Goal: Task Accomplishment & Management: Use online tool/utility

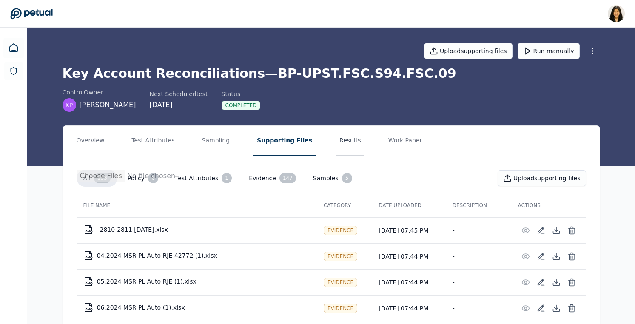
click at [336, 145] on button "Results" at bounding box center [350, 141] width 28 height 30
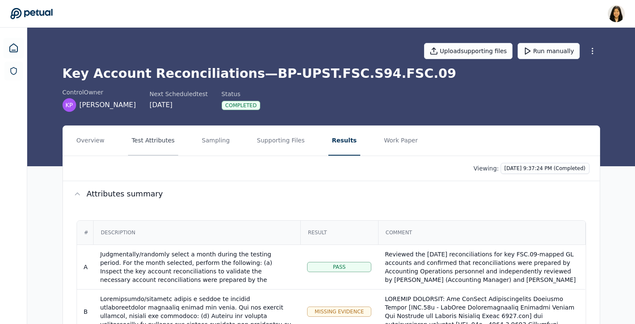
click at [142, 140] on button "Test Attributes" at bounding box center [153, 141] width 50 height 30
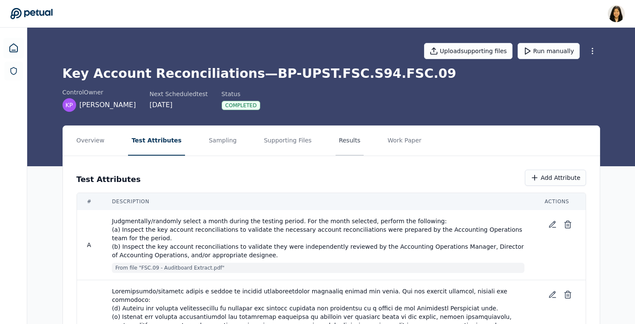
click at [335, 142] on button "Results" at bounding box center [349, 141] width 28 height 30
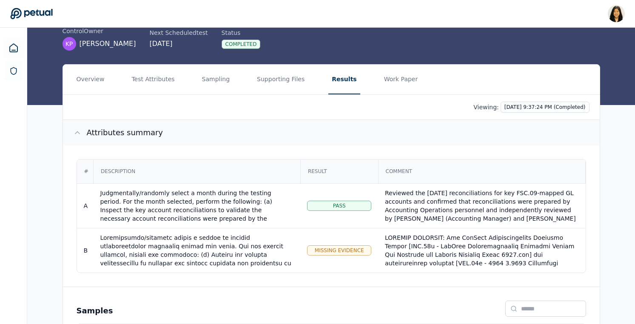
scroll to position [31, 0]
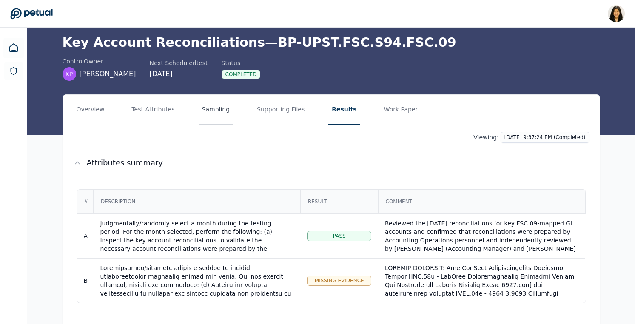
click at [204, 113] on button "Sampling" at bounding box center [216, 110] width 35 height 30
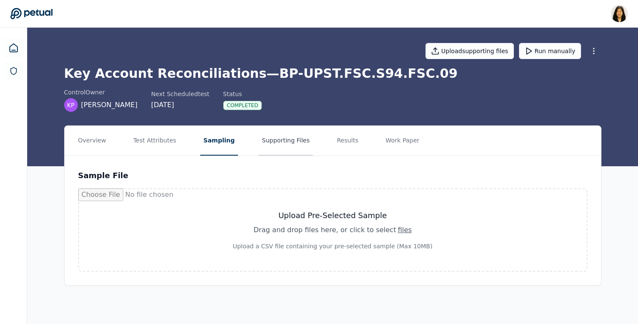
click at [272, 146] on button "Supporting Files" at bounding box center [285, 141] width 54 height 30
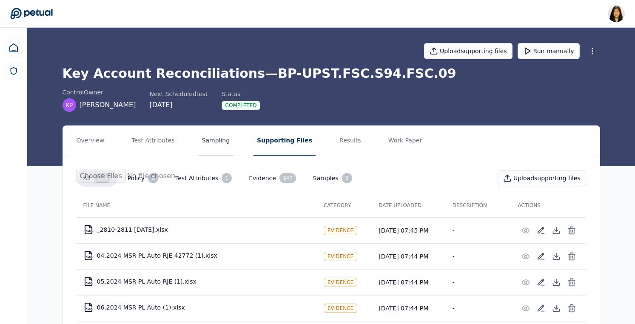
click at [213, 140] on button "Sampling" at bounding box center [216, 141] width 35 height 30
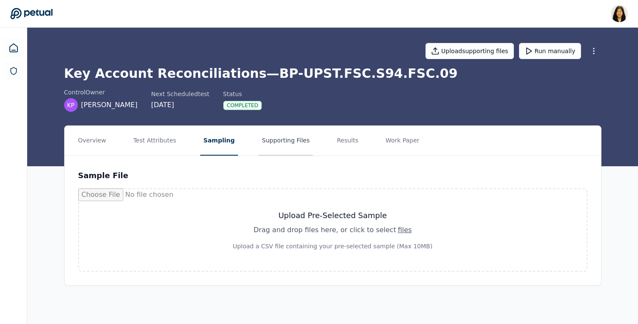
click at [275, 140] on button "Supporting Files" at bounding box center [285, 141] width 54 height 30
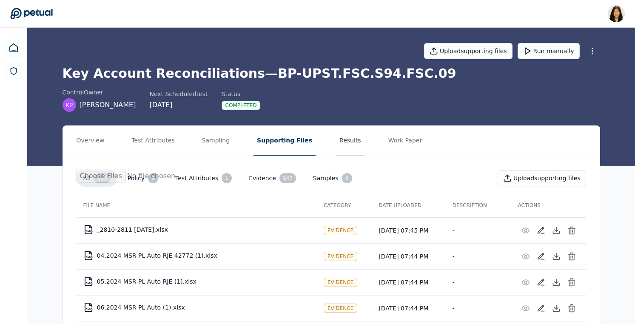
click at [336, 141] on button "Results" at bounding box center [350, 141] width 28 height 30
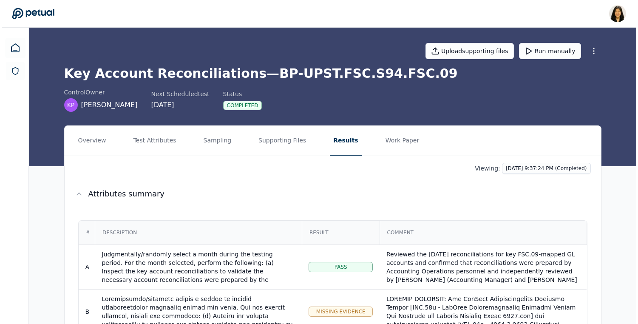
scroll to position [140, 0]
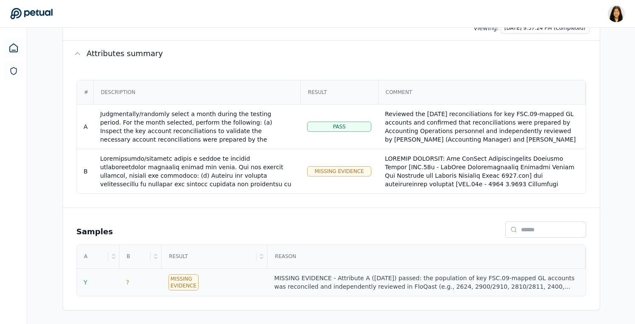
click at [307, 285] on div "MISSING EVIDENCE - Attribute A ([DATE]) passed: the population of key FSC.09‑ma…" at bounding box center [426, 282] width 304 height 17
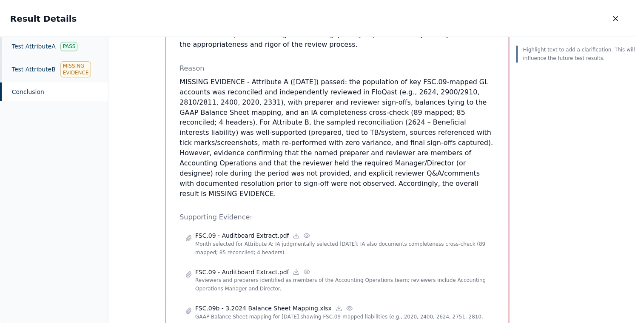
scroll to position [272, 0]
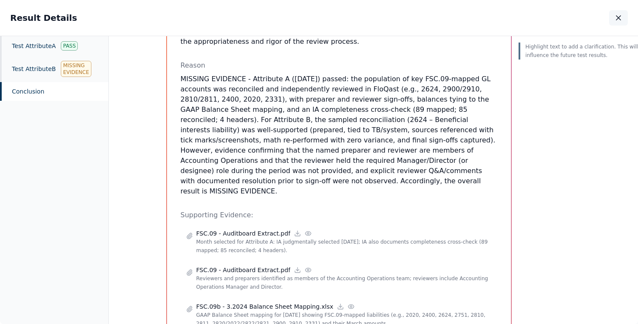
click at [616, 21] on icon "button" at bounding box center [618, 18] width 9 height 9
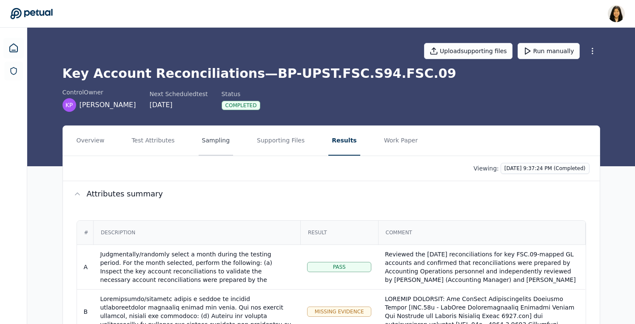
click at [207, 142] on button "Sampling" at bounding box center [216, 141] width 35 height 30
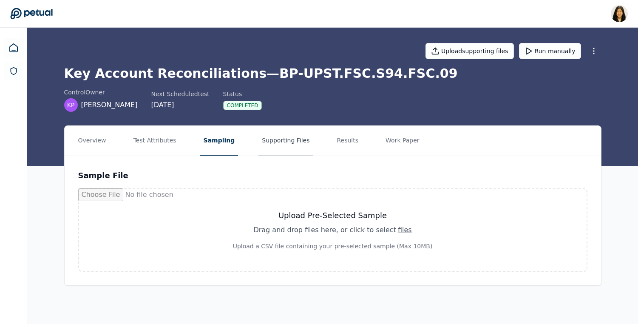
click at [275, 138] on button "Supporting Files" at bounding box center [285, 141] width 54 height 30
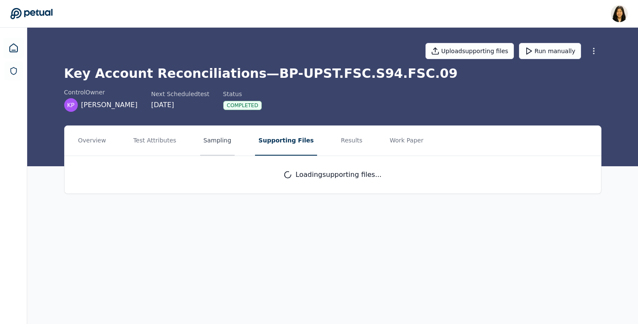
click at [222, 134] on button "Sampling" at bounding box center [217, 141] width 35 height 30
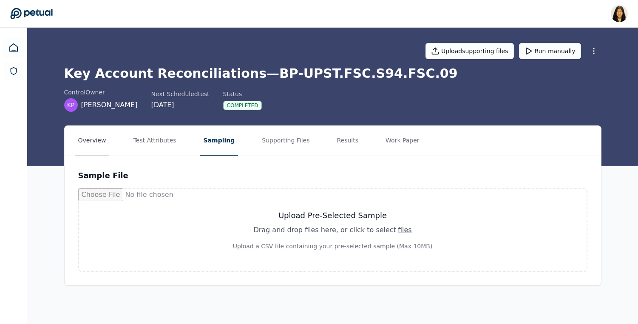
click at [103, 139] on button "Overview" at bounding box center [92, 141] width 35 height 30
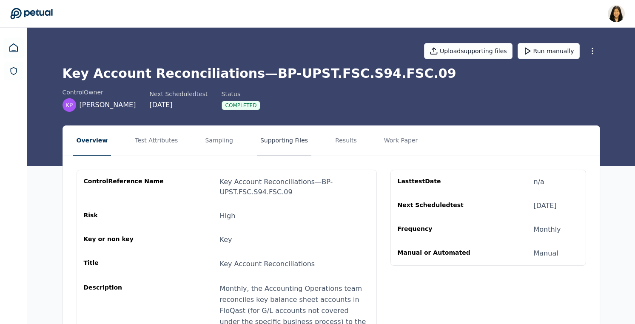
click at [292, 141] on button "Supporting Files" at bounding box center [284, 141] width 54 height 30
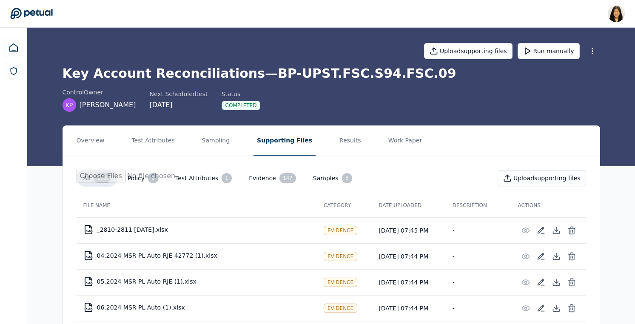
click at [320, 176] on button "Samples 5" at bounding box center [332, 178] width 53 height 17
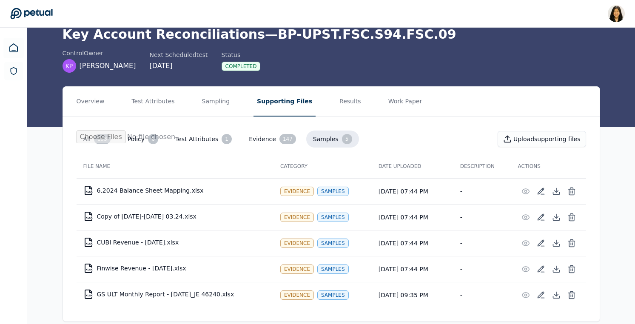
scroll to position [50, 0]
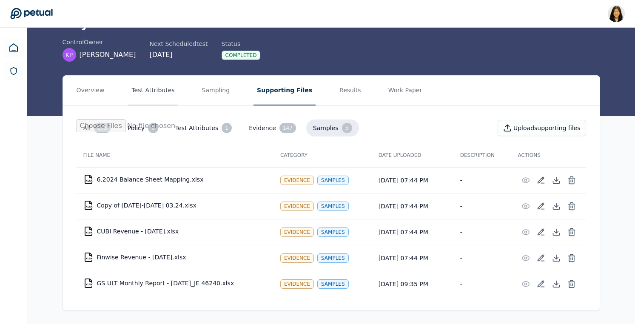
click at [152, 93] on button "Test Attributes" at bounding box center [153, 91] width 50 height 30
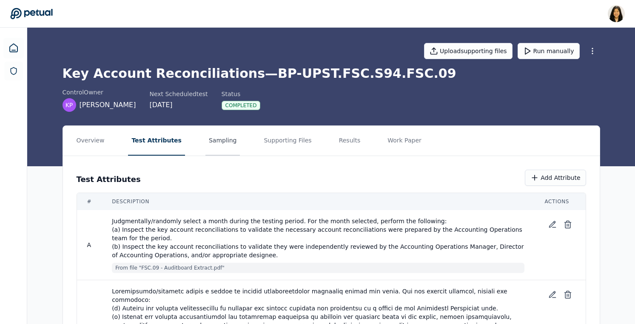
click at [218, 143] on button "Sampling" at bounding box center [222, 141] width 35 height 30
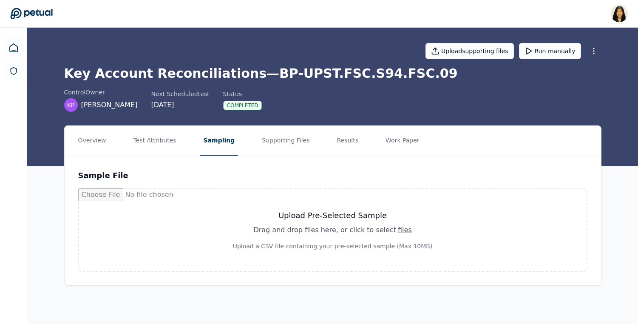
click at [400, 222] on div "Upload Pre-Selected Sample Drag and drop files here , or click to select files …" at bounding box center [332, 230] width 467 height 41
click at [298, 218] on h3 "Upload Pre-Selected Sample" at bounding box center [332, 216] width 467 height 12
type input "**********"
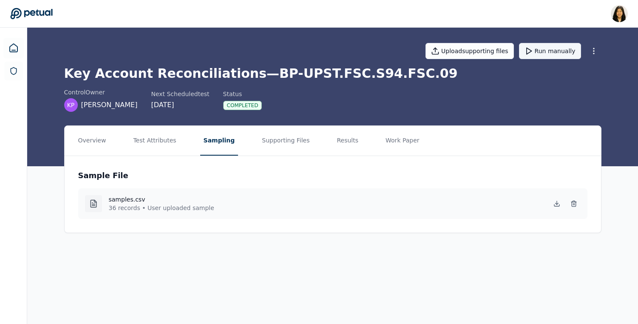
click at [533, 54] on icon at bounding box center [529, 51] width 9 height 9
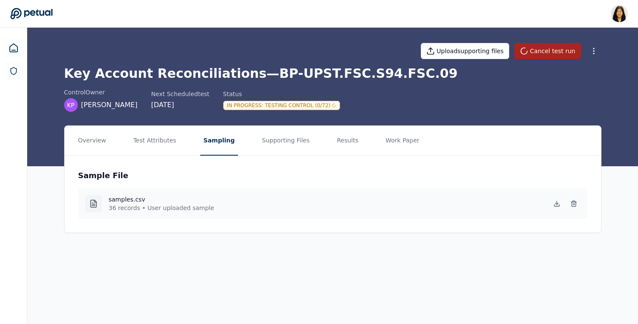
click at [433, 158] on div "Sample File samples.csv 36 records • User uploaded sample" at bounding box center [333, 194] width 536 height 77
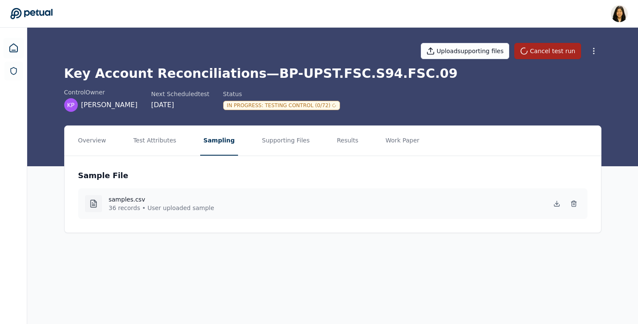
click at [433, 158] on div "Sample File samples.csv 36 records • User uploaded sample" at bounding box center [333, 194] width 536 height 77
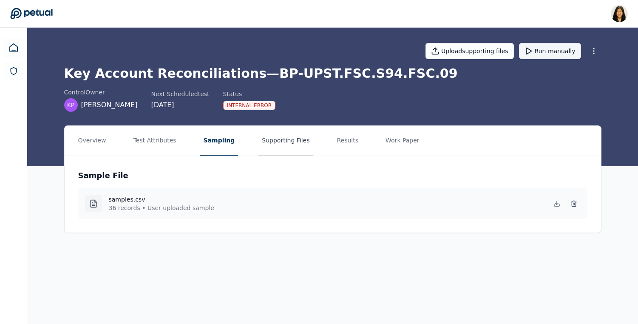
click at [284, 138] on button "Supporting Files" at bounding box center [285, 141] width 54 height 30
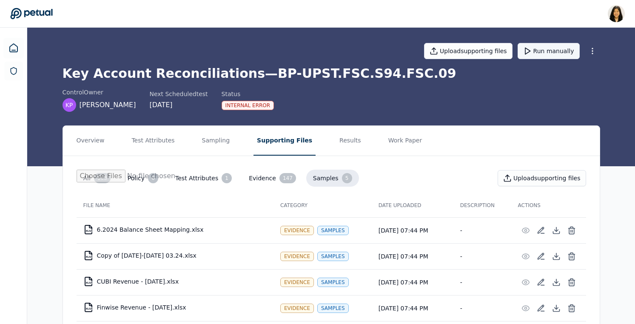
scroll to position [50, 0]
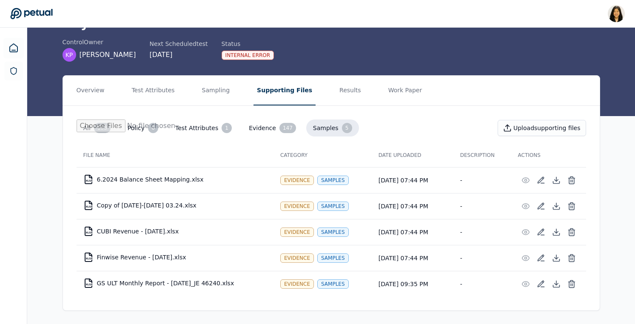
click at [257, 124] on button "Evidence 147" at bounding box center [272, 127] width 61 height 17
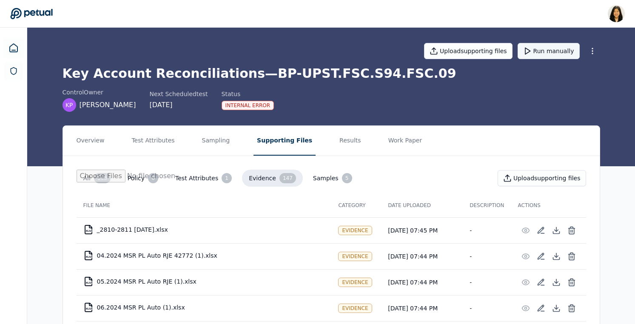
click at [96, 178] on div "153" at bounding box center [102, 178] width 17 height 10
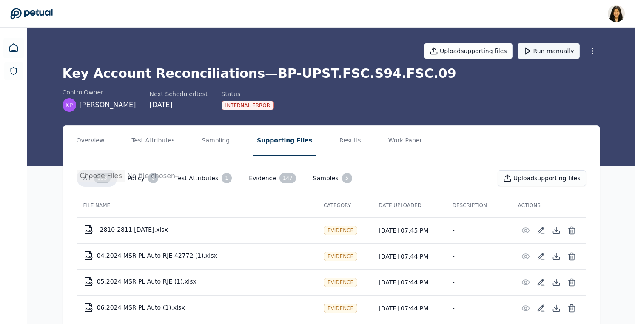
click at [352, 137] on nav "Overview Test Attributes Sampling Supporting Files Results Work Paper" at bounding box center [331, 141] width 536 height 30
click at [336, 137] on button "Results" at bounding box center [350, 141] width 28 height 30
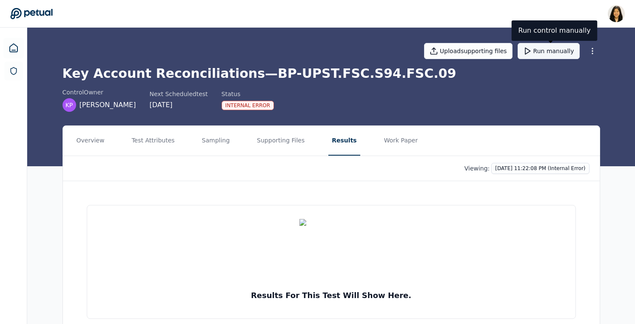
click at [565, 48] on button "Run manually" at bounding box center [548, 51] width 62 height 16
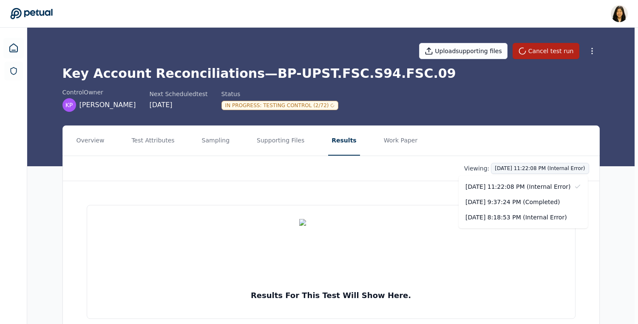
click at [561, 173] on html "[PERSON_NAME] [PERSON_NAME][EMAIL_ADDRESS] Sign out Upload supporting files Can…" at bounding box center [319, 178] width 638 height 357
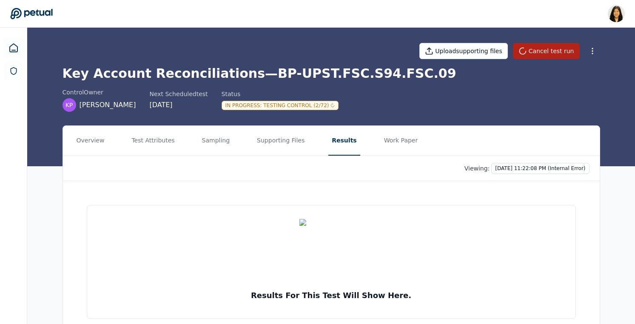
click at [612, 156] on html "[PERSON_NAME] [PERSON_NAME][EMAIL_ADDRESS] Sign out Upload supporting files Can…" at bounding box center [317, 178] width 635 height 357
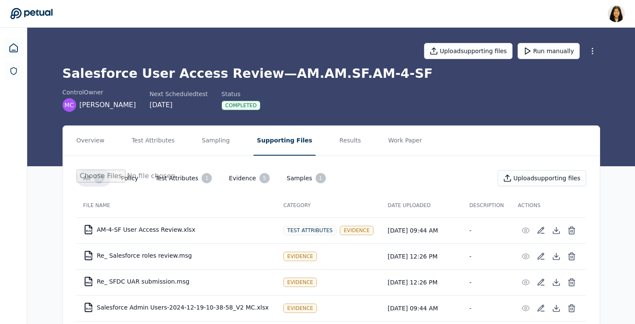
click at [288, 175] on button "Samples 1" at bounding box center [306, 178] width 53 height 17
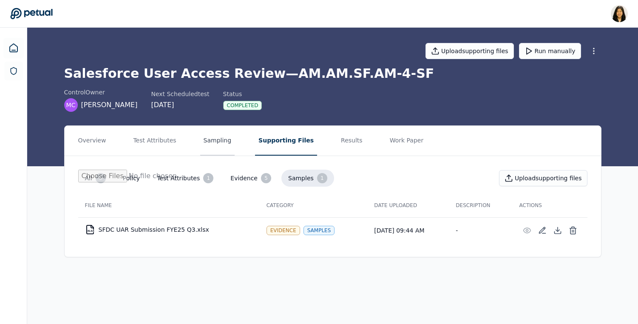
click at [218, 145] on button "Sampling" at bounding box center [217, 141] width 35 height 30
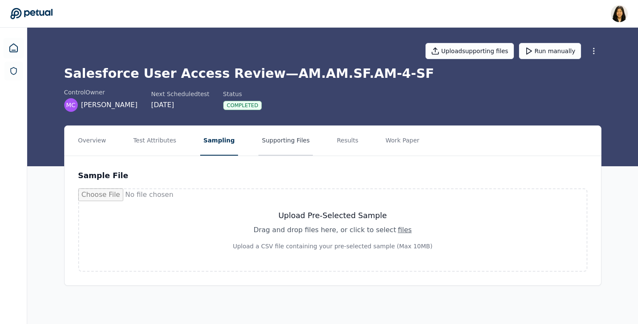
click at [268, 140] on button "Supporting Files" at bounding box center [285, 141] width 54 height 30
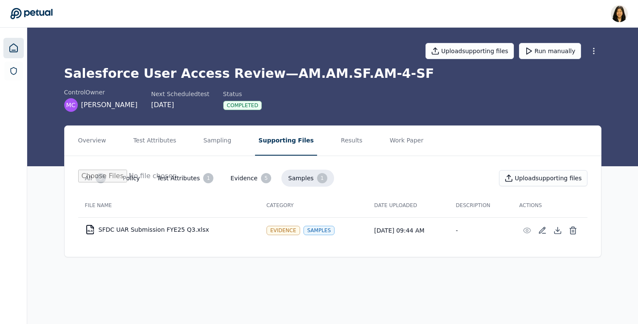
click at [11, 46] on icon at bounding box center [14, 48] width 10 height 10
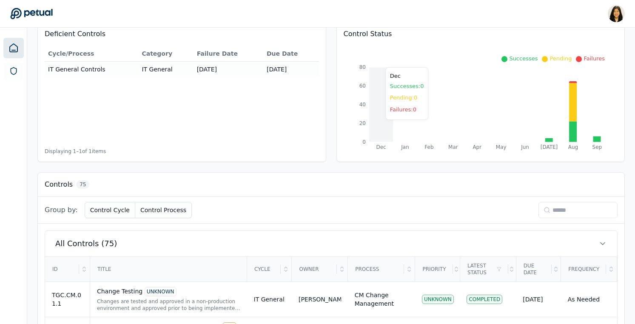
scroll to position [147, 0]
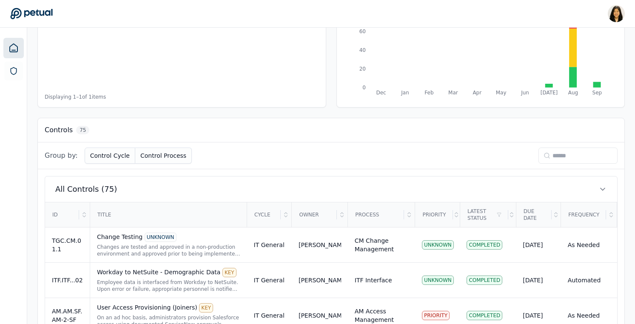
click at [547, 155] on input at bounding box center [577, 156] width 79 height 16
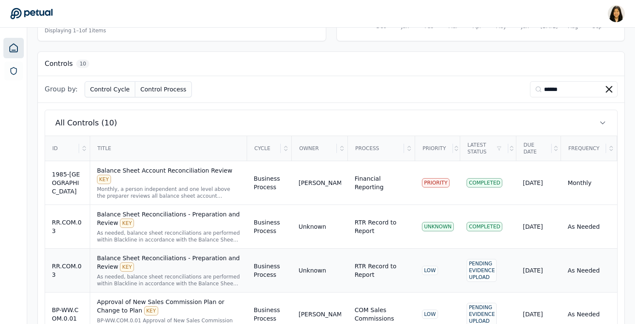
scroll to position [216, 0]
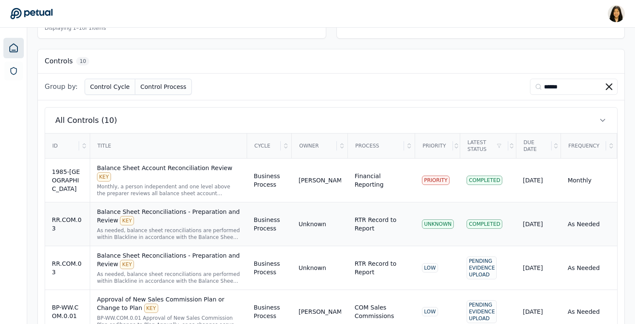
type input "******"
click at [212, 218] on div "Balance Sheet Reconciliations - Preparation and Review KEY" at bounding box center [168, 216] width 143 height 18
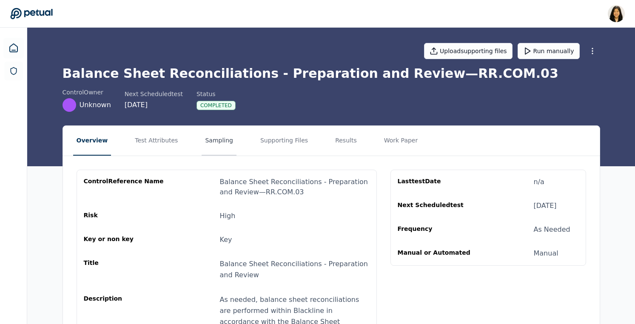
click at [202, 140] on button "Sampling" at bounding box center [218, 141] width 35 height 30
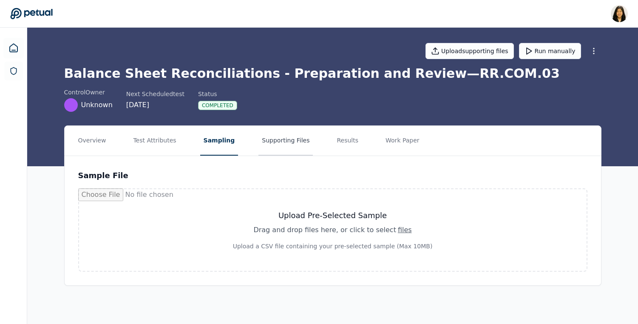
click at [276, 145] on button "Supporting Files" at bounding box center [285, 141] width 54 height 30
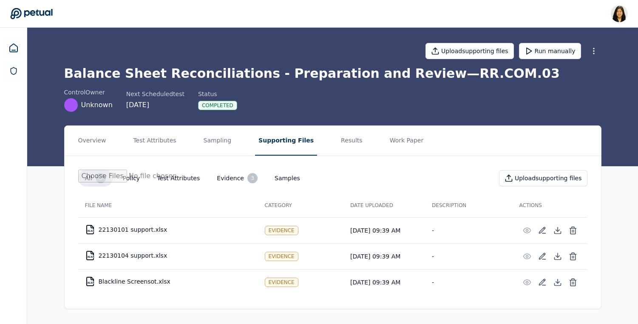
click at [273, 178] on button "Samples" at bounding box center [287, 177] width 39 height 15
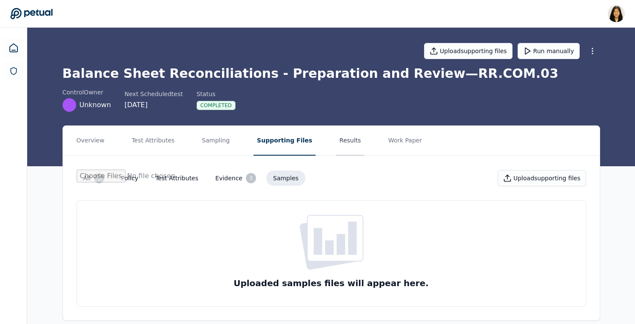
click at [337, 139] on button "Results" at bounding box center [350, 141] width 28 height 30
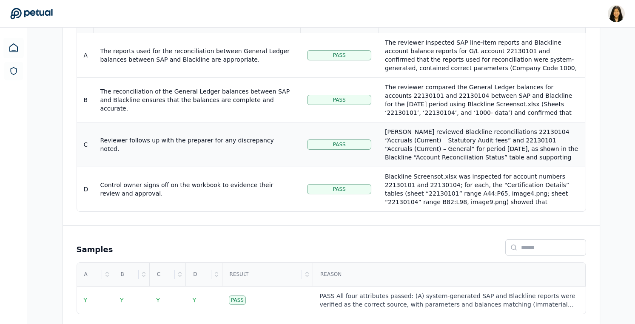
scroll to position [230, 0]
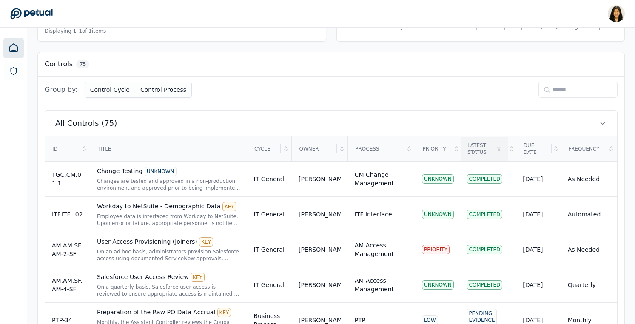
scroll to position [183, 0]
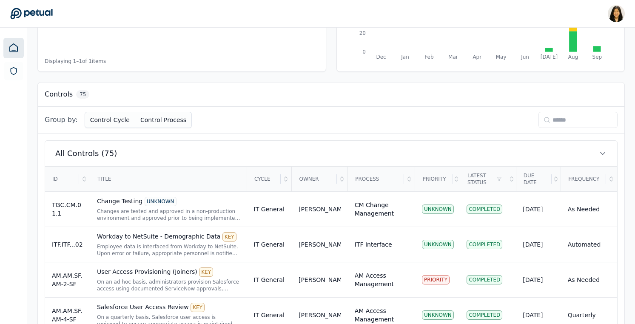
click at [557, 115] on input at bounding box center [577, 120] width 79 height 16
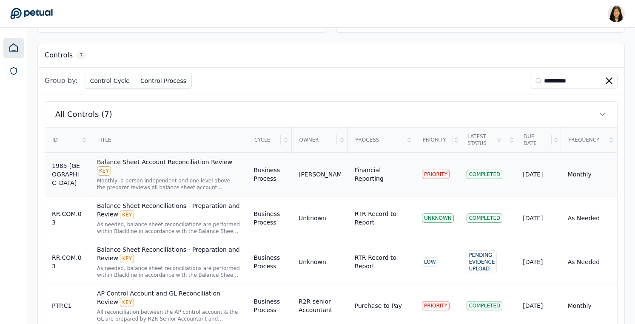
scroll to position [244, 0]
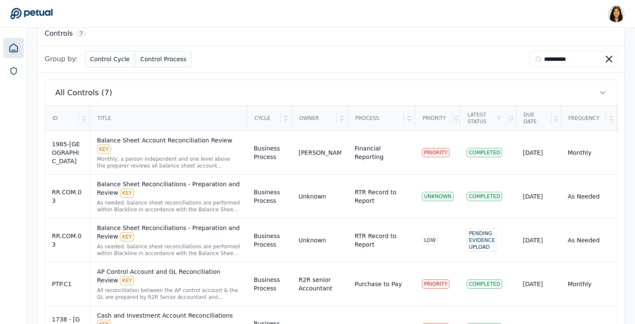
type input "**********"
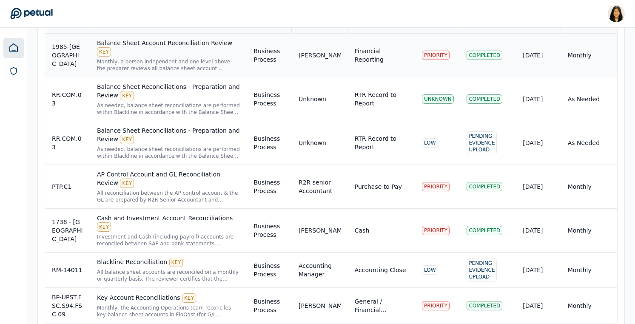
scroll to position [358, 0]
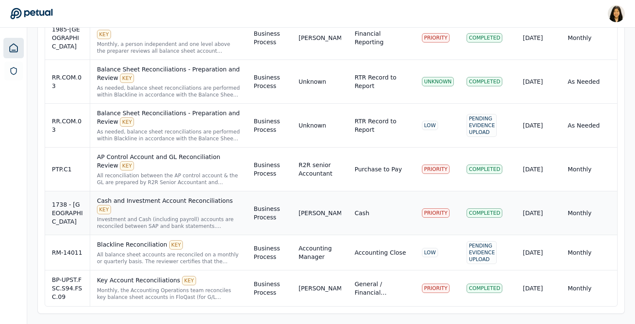
click at [164, 201] on div "Cash and Investment Account Reconciliations KEY" at bounding box center [168, 205] width 143 height 18
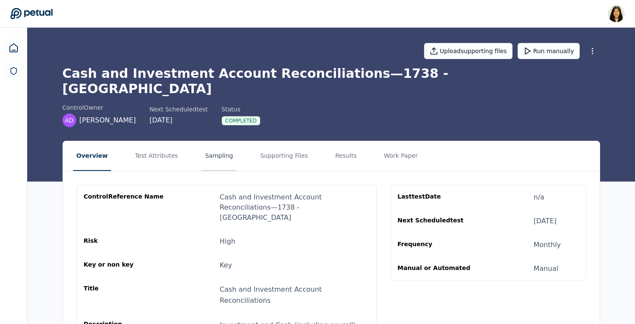
click at [220, 141] on button "Sampling" at bounding box center [218, 156] width 35 height 30
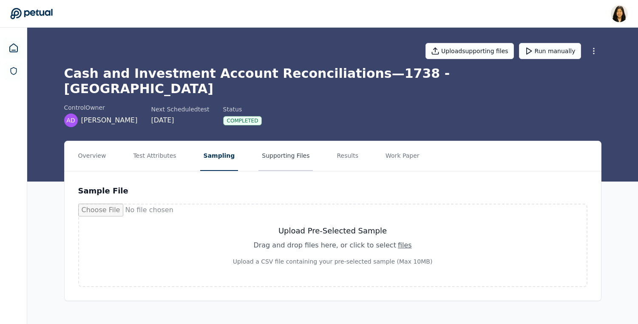
click at [283, 143] on button "Supporting Files" at bounding box center [285, 156] width 54 height 30
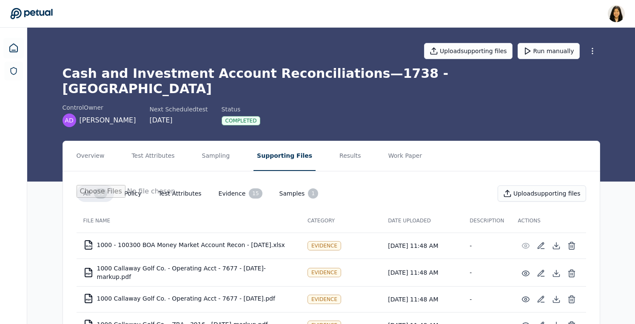
click at [291, 185] on button "Samples 1" at bounding box center [298, 193] width 53 height 17
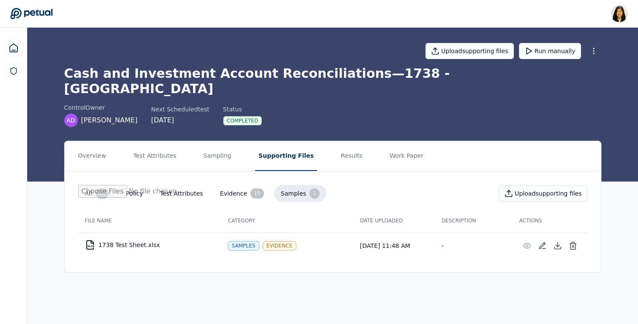
click at [228, 185] on button "Evidence 15" at bounding box center [241, 193] width 57 height 17
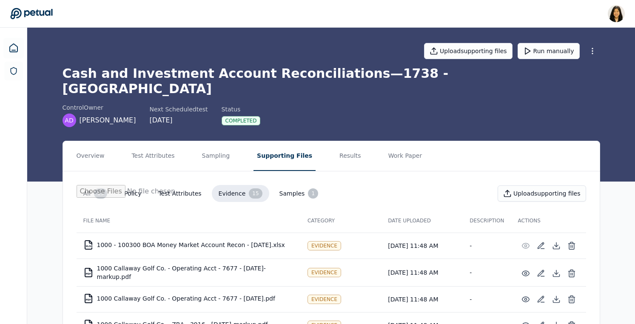
click at [292, 185] on button "Samples 1" at bounding box center [298, 193] width 53 height 17
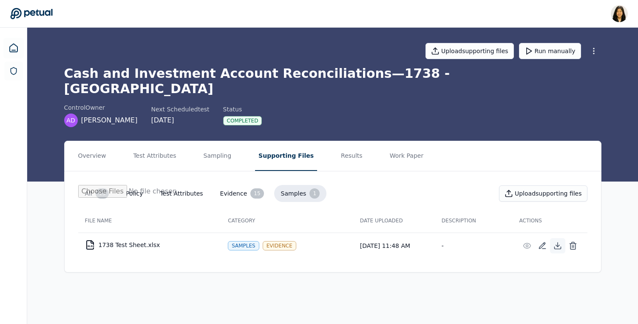
click at [556, 241] on icon at bounding box center [557, 245] width 9 height 9
click at [358, 141] on nav "Overview Test Attributes Sampling Supporting Files Results Work Paper" at bounding box center [333, 156] width 536 height 30
click at [344, 141] on button "Results" at bounding box center [352, 156] width 28 height 30
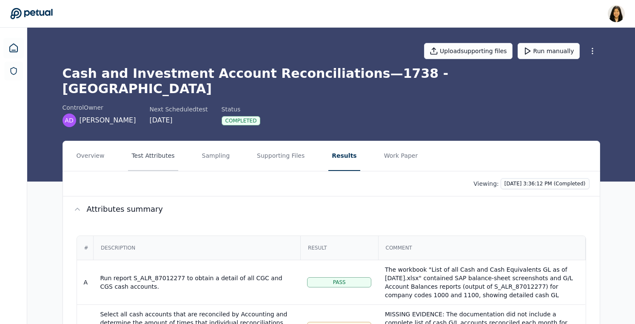
click at [151, 142] on button "Test Attributes" at bounding box center [153, 156] width 50 height 30
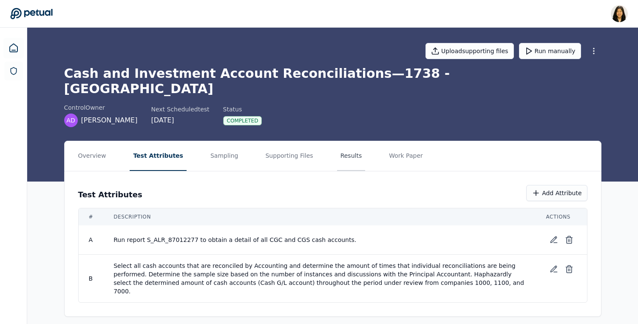
click at [343, 143] on button "Results" at bounding box center [351, 156] width 28 height 30
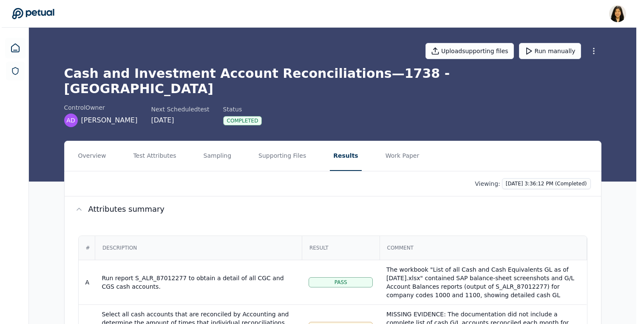
scroll to position [140, 0]
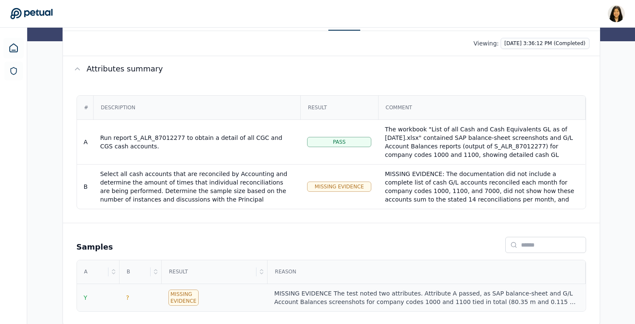
click at [350, 289] on div "MISSING EVIDENCE The test noted two attributes. Attribute A passed, as SAP bala…" at bounding box center [426, 297] width 304 height 17
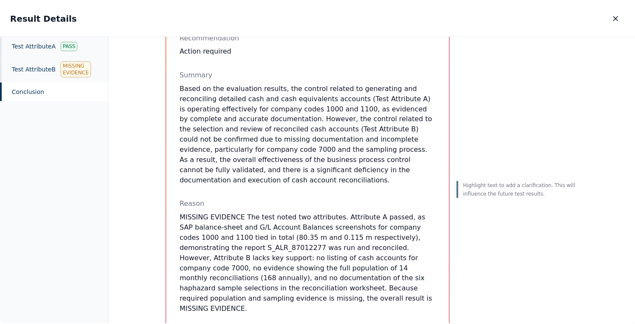
scroll to position [154, 0]
click at [616, 20] on icon "button" at bounding box center [618, 18] width 4 height 4
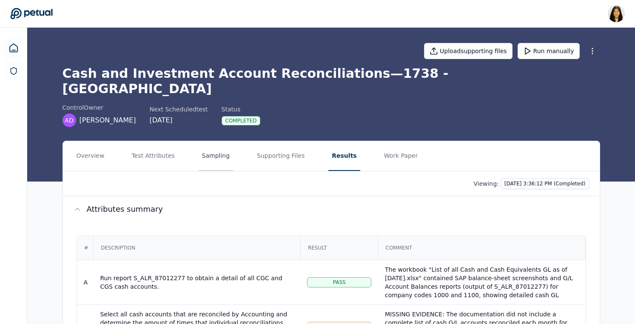
click at [218, 146] on button "Sampling" at bounding box center [216, 156] width 35 height 30
